Goal: Information Seeking & Learning: Learn about a topic

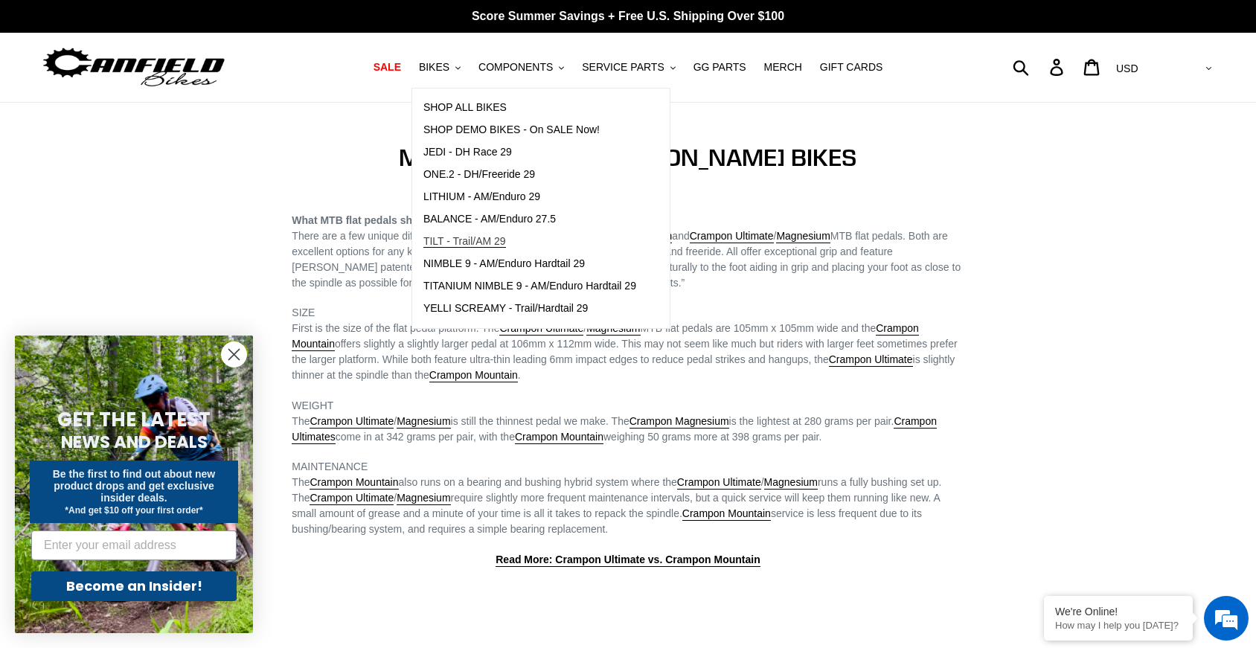
click at [488, 242] on span "TILT - Trail/AM 29" at bounding box center [465, 241] width 83 height 13
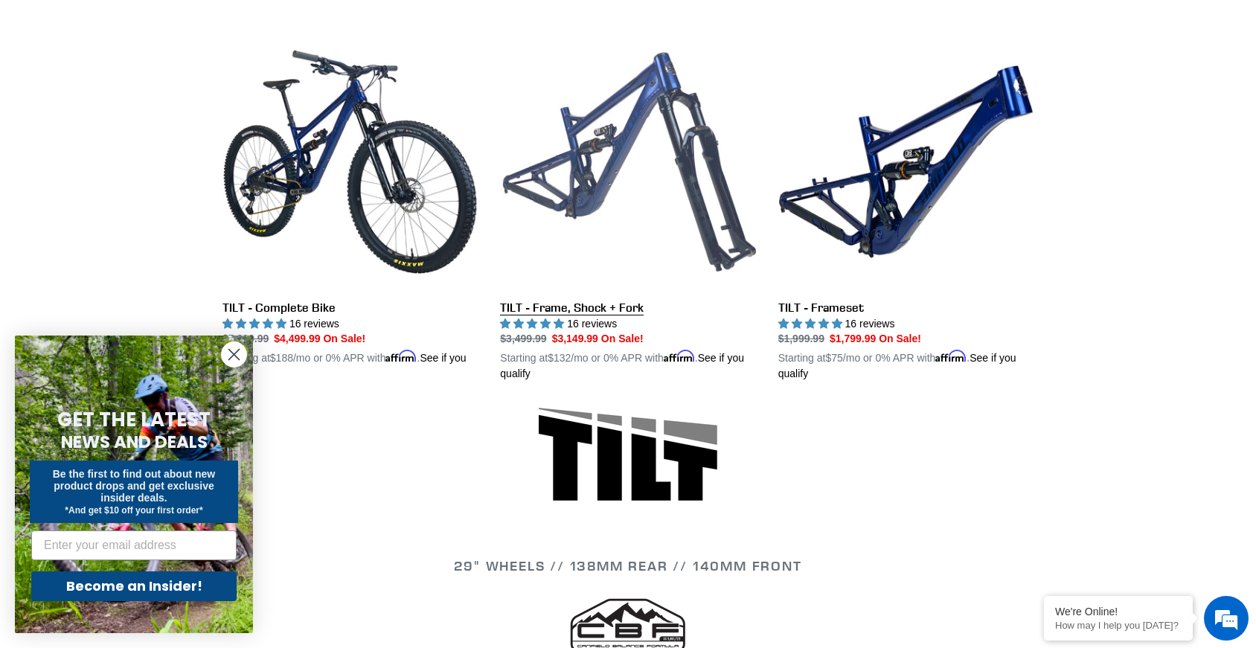
click at [619, 151] on link "TILT - Frame, Shock + Fork" at bounding box center [627, 208] width 255 height 348
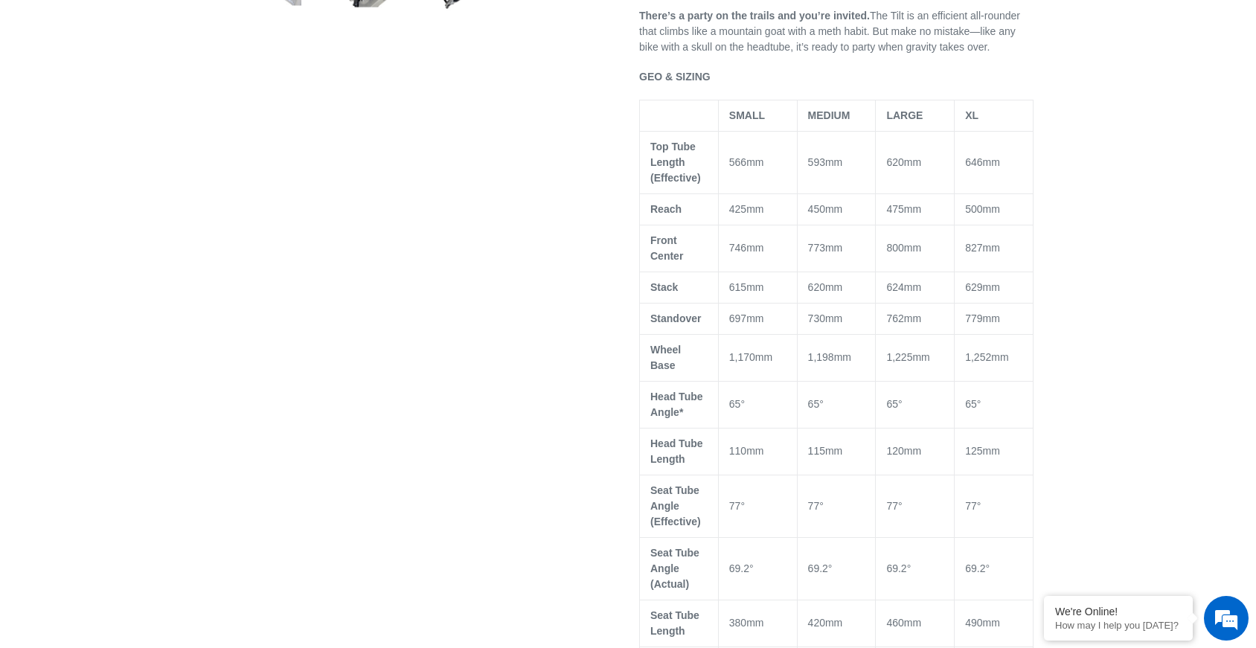
select select "highest-rating"
